Goal: Information Seeking & Learning: Learn about a topic

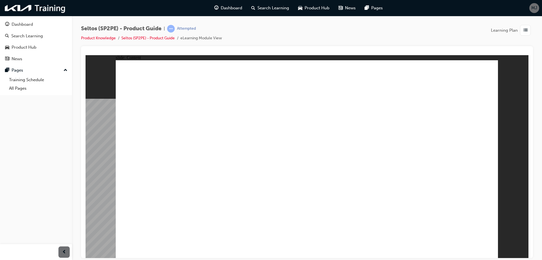
radio input "true"
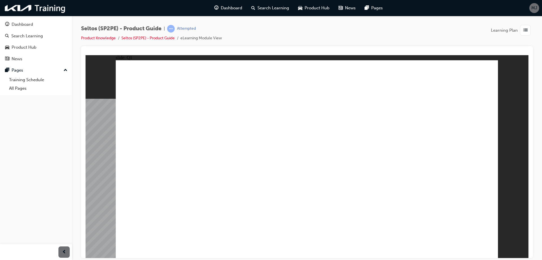
radio input "false"
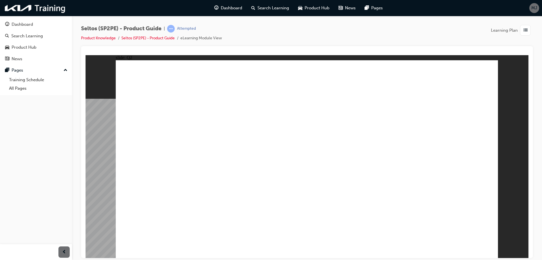
radio input "true"
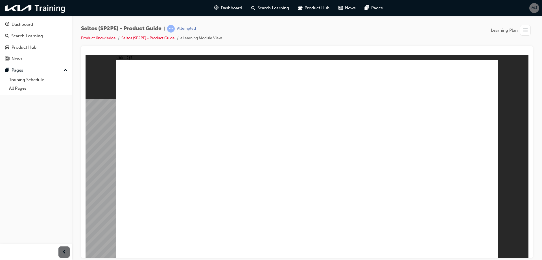
radio input "true"
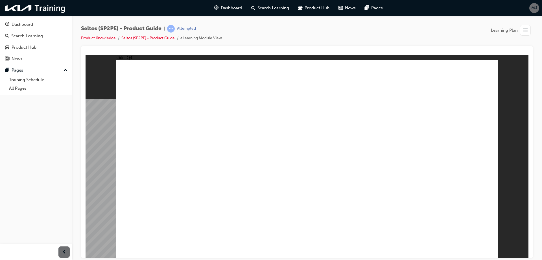
radio input "true"
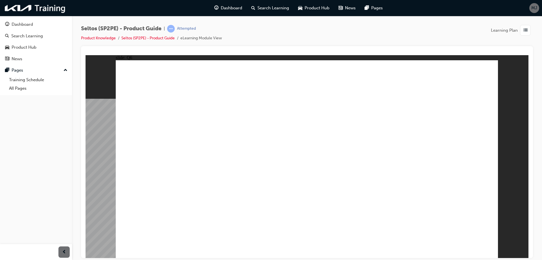
radio input "true"
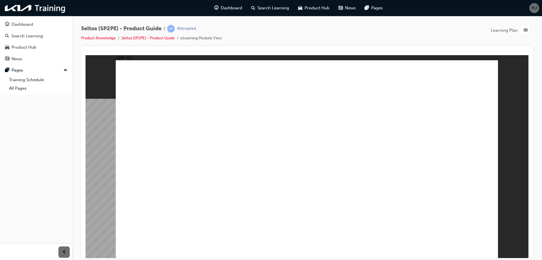
radio input "true"
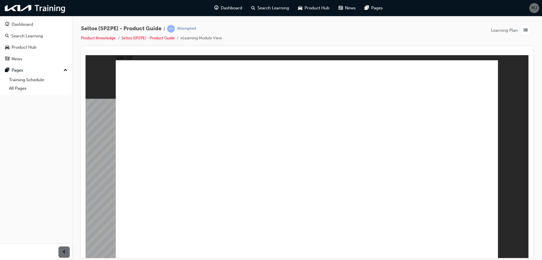
radio input "false"
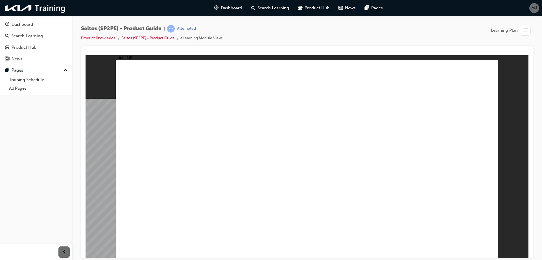
radio input "true"
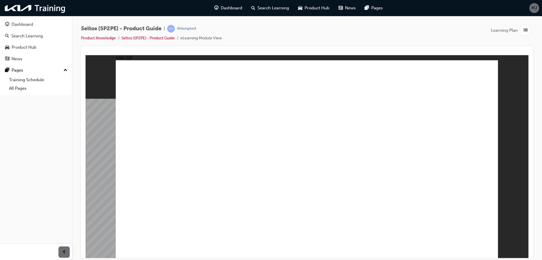
radio input "true"
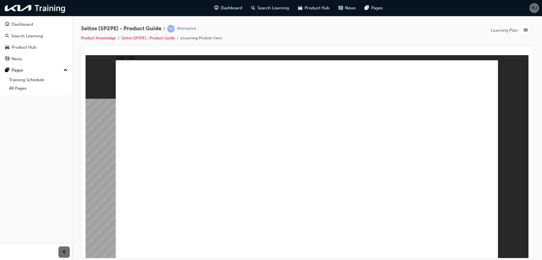
radio input "true"
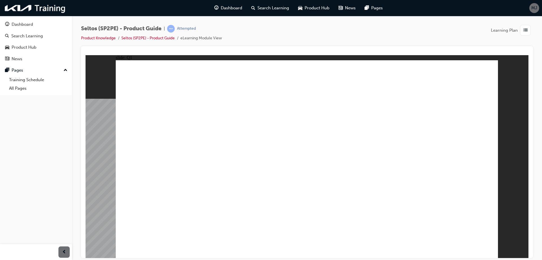
radio input "true"
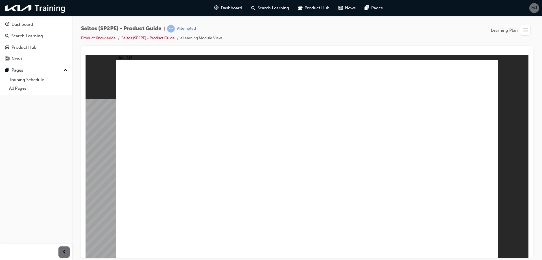
radio input "true"
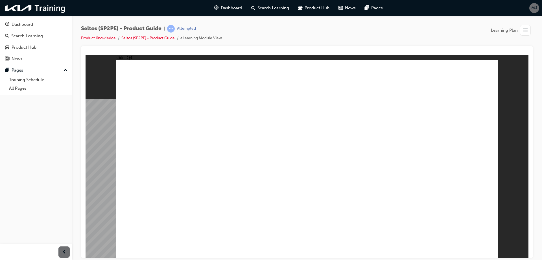
radio input "true"
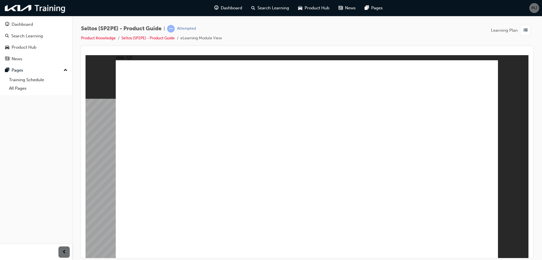
radio input "true"
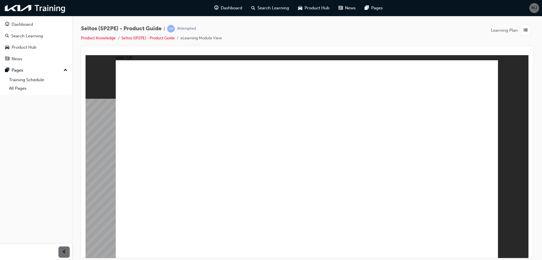
radio input "true"
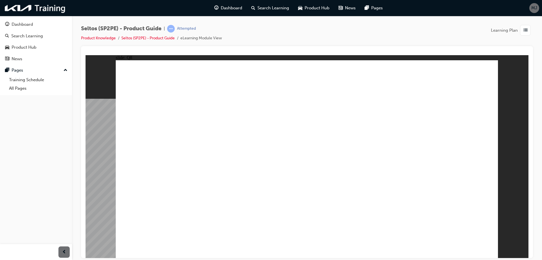
radio input "true"
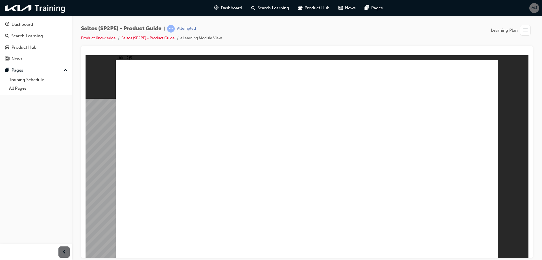
radio input "true"
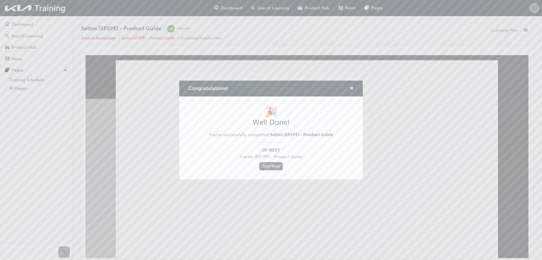
click at [268, 165] on link "Start Now" at bounding box center [271, 166] width 24 height 8
